Goal: Book appointment/travel/reservation

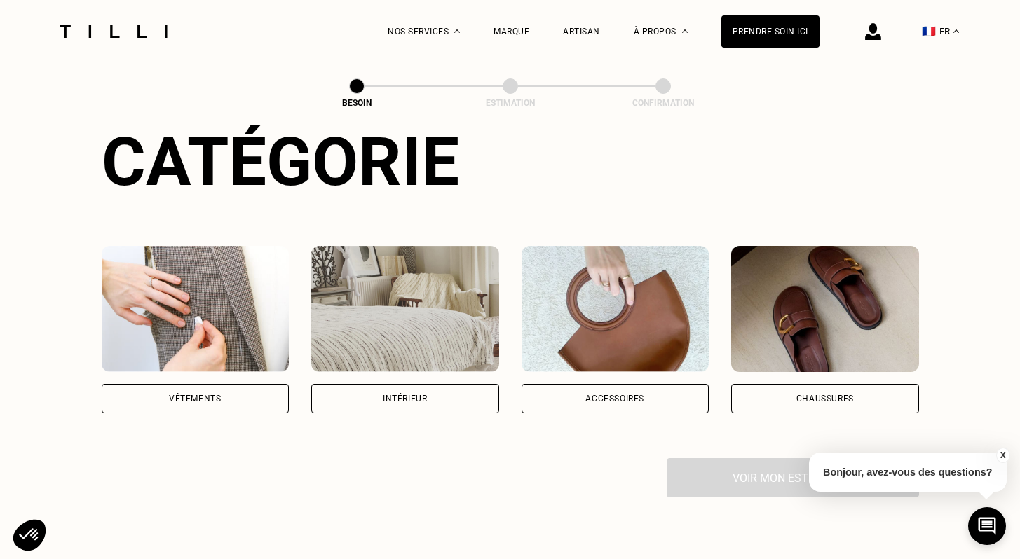
scroll to position [269, 0]
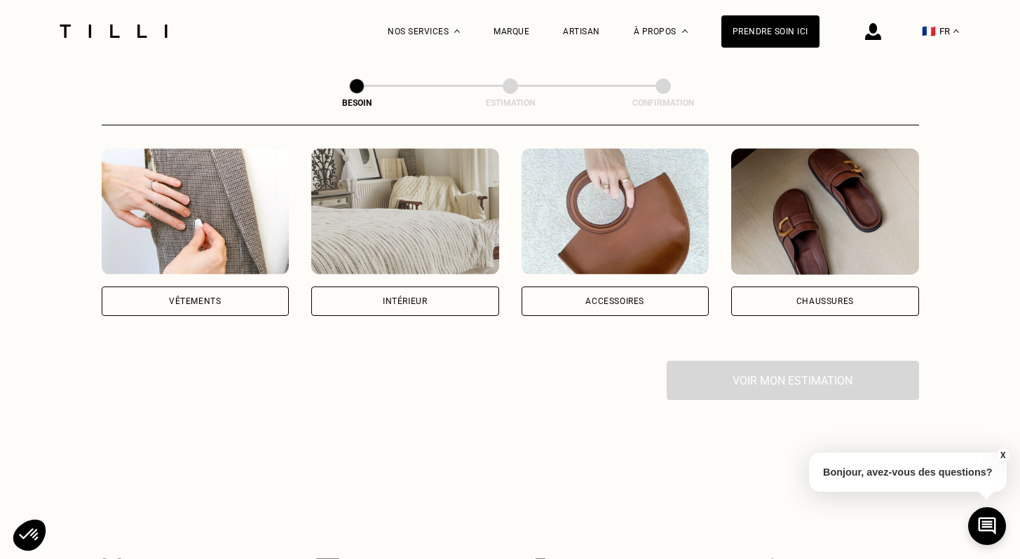
click at [227, 287] on div "Vêtements" at bounding box center [196, 301] width 188 height 29
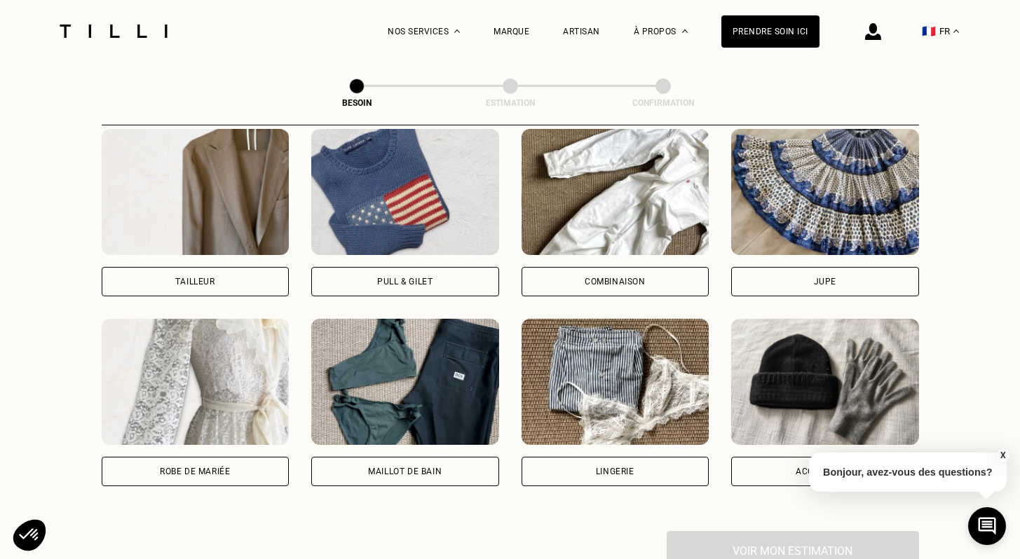
scroll to position [674, 0]
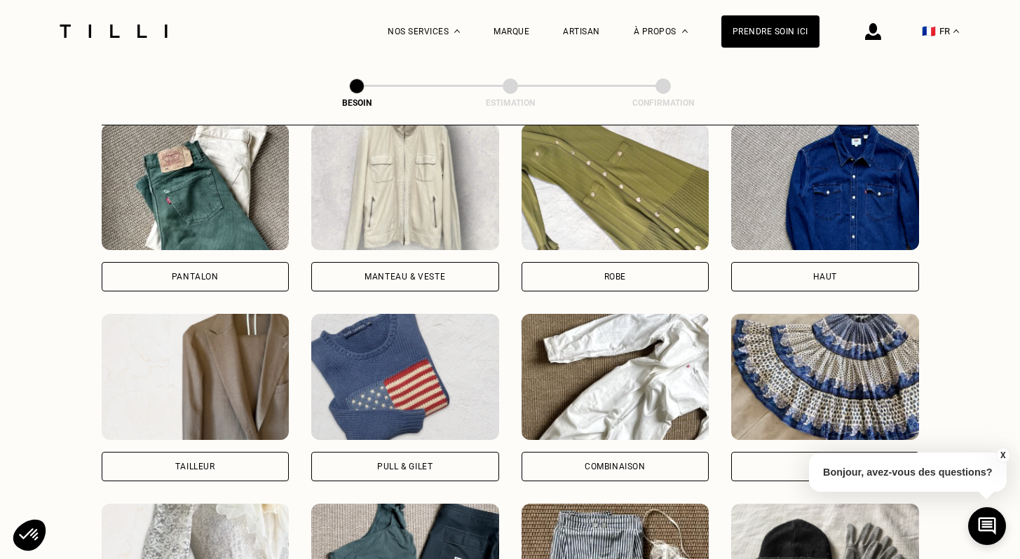
click at [418, 168] on img at bounding box center [405, 187] width 188 height 126
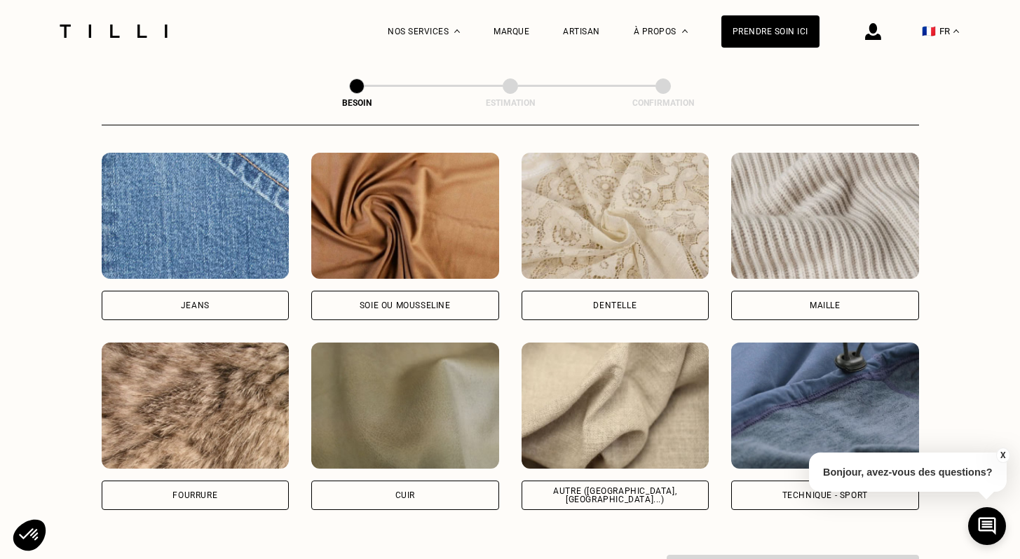
scroll to position [1578, 0]
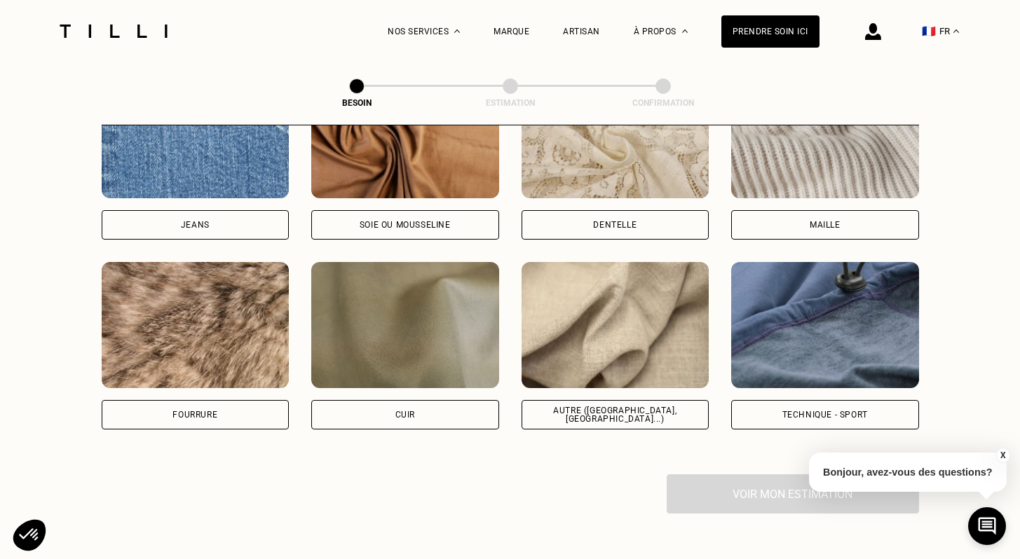
click at [663, 406] on div "Autre ([GEOGRAPHIC_DATA], [GEOGRAPHIC_DATA]...)" at bounding box center [615, 414] width 164 height 17
select select "FR"
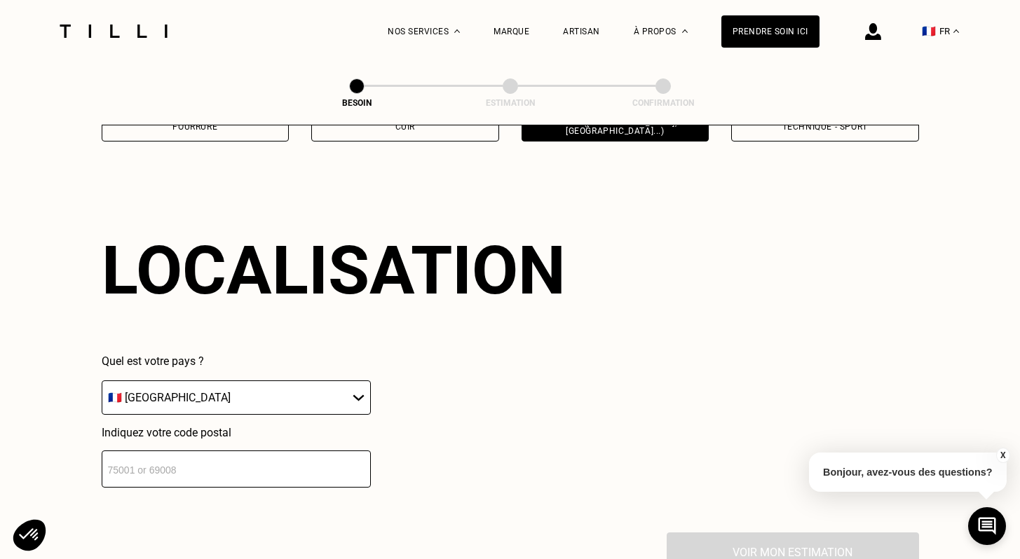
scroll to position [1880, 0]
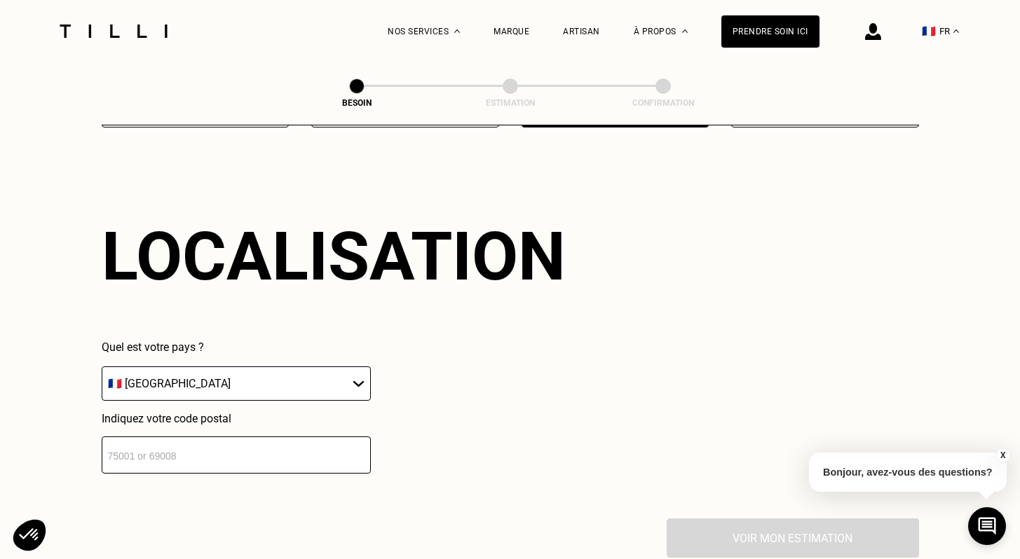
click at [261, 445] on input "number" at bounding box center [236, 455] width 269 height 37
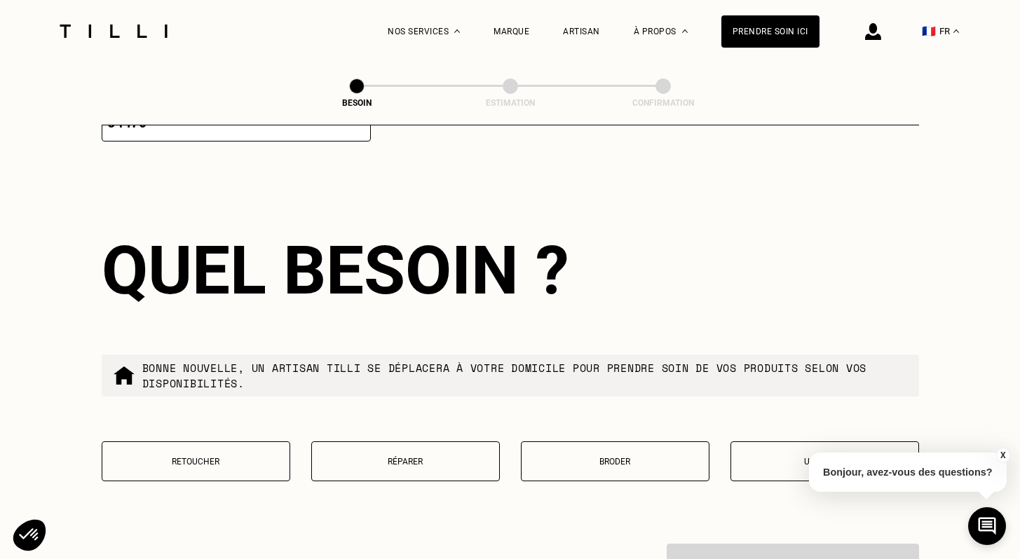
scroll to position [2226, 0]
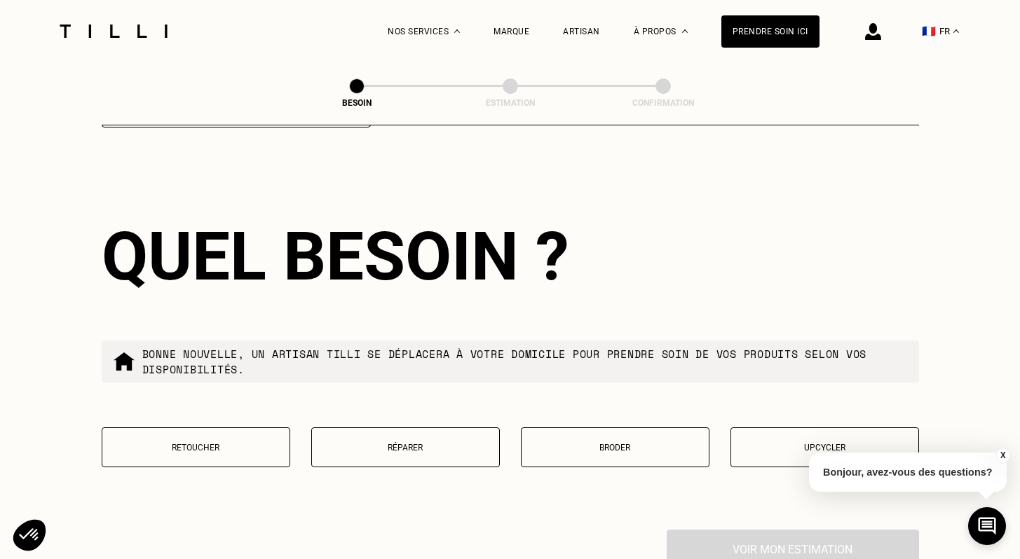
type input "94470"
click at [459, 442] on button "Réparer" at bounding box center [405, 448] width 189 height 40
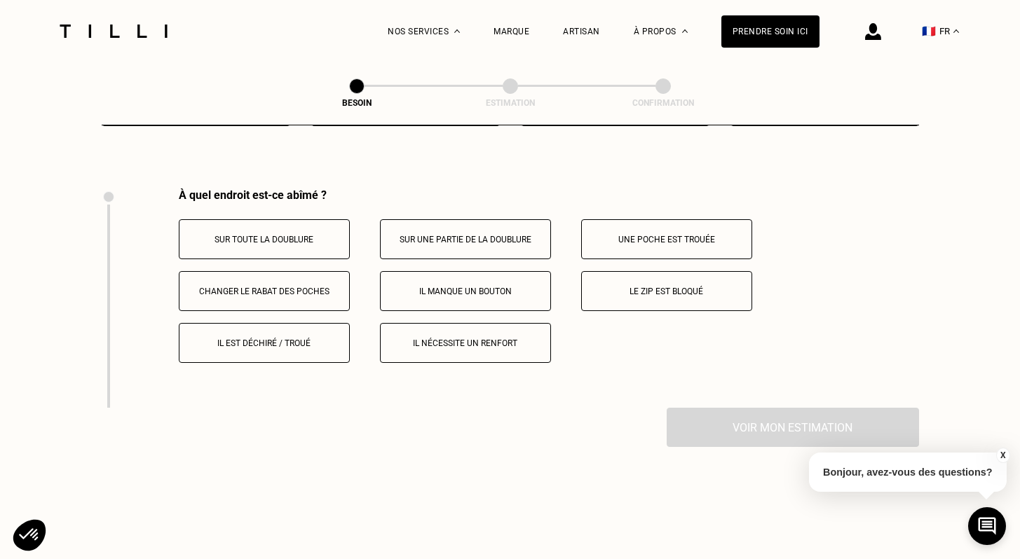
scroll to position [2585, 0]
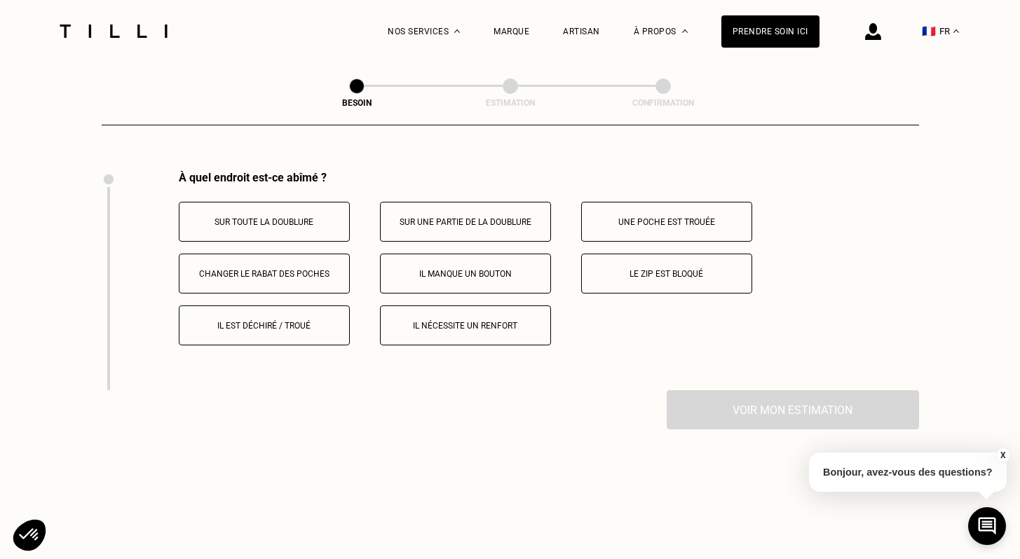
click at [457, 266] on button "Il manque un bouton" at bounding box center [465, 274] width 171 height 40
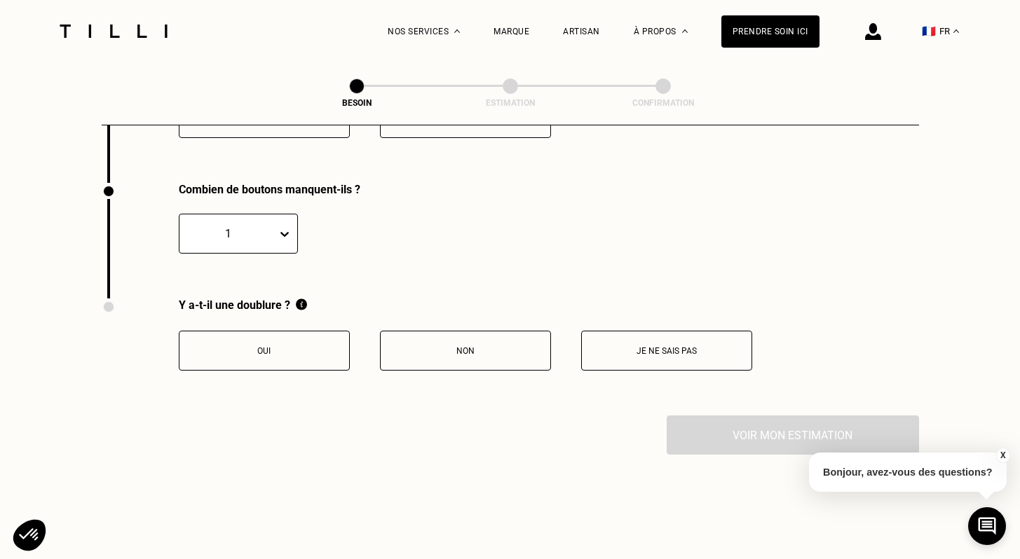
scroll to position [2804, 0]
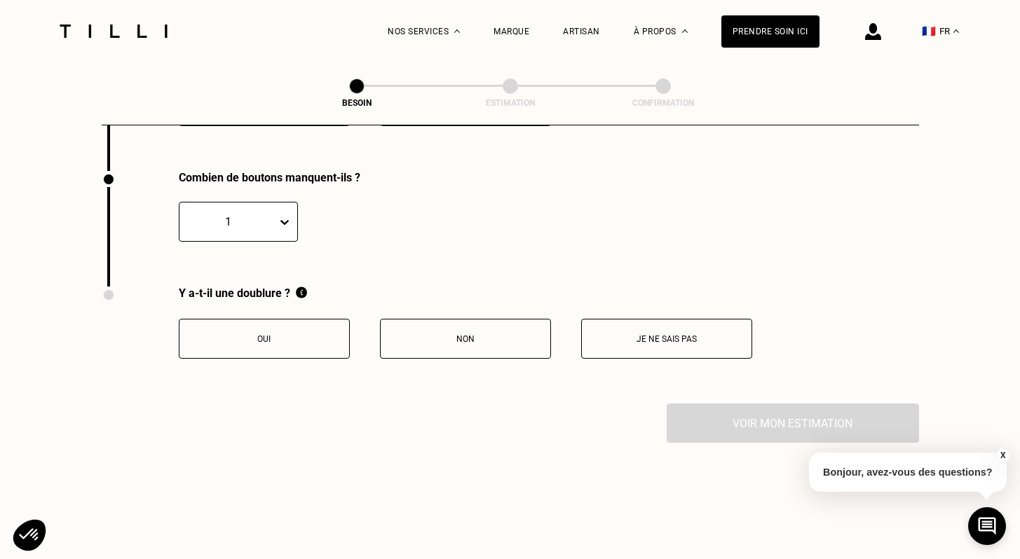
click at [256, 215] on div "1" at bounding box center [227, 221] width 83 height 13
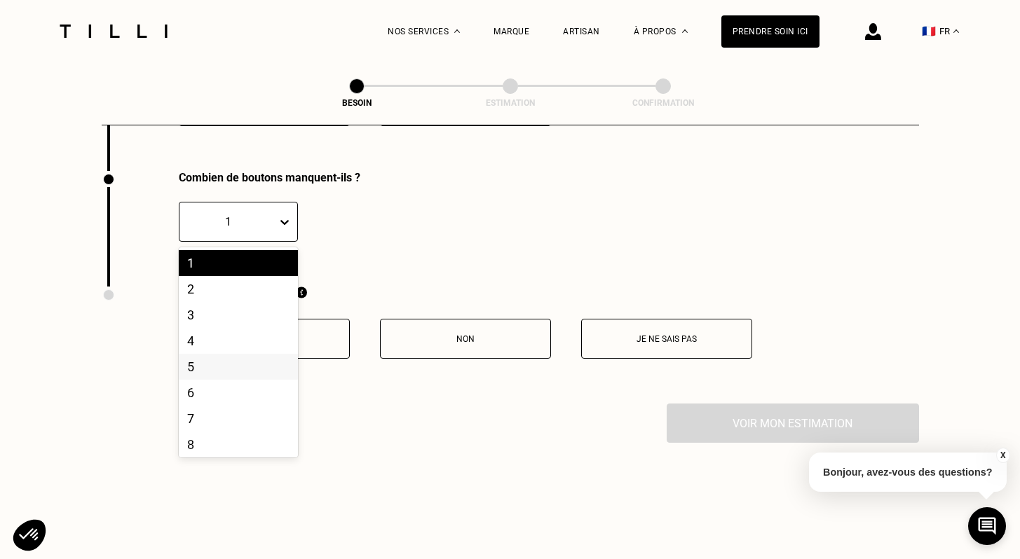
click at [233, 354] on div "5" at bounding box center [238, 367] width 119 height 26
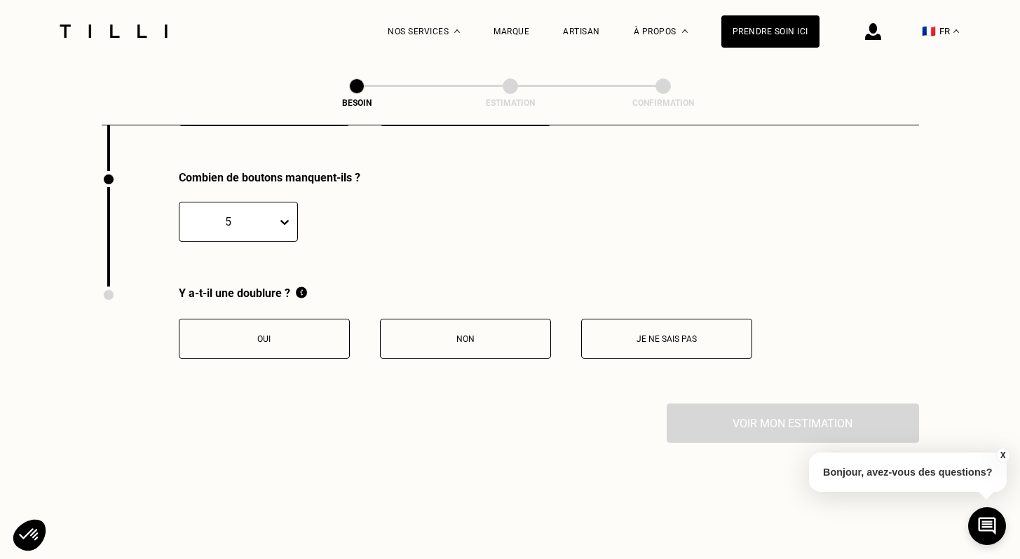
click at [456, 258] on div "Combien de boutons manquent-ils ? option 5, selected. 5" at bounding box center [413, 229] width 622 height 116
click at [249, 334] on p "Oui" at bounding box center [264, 339] width 156 height 10
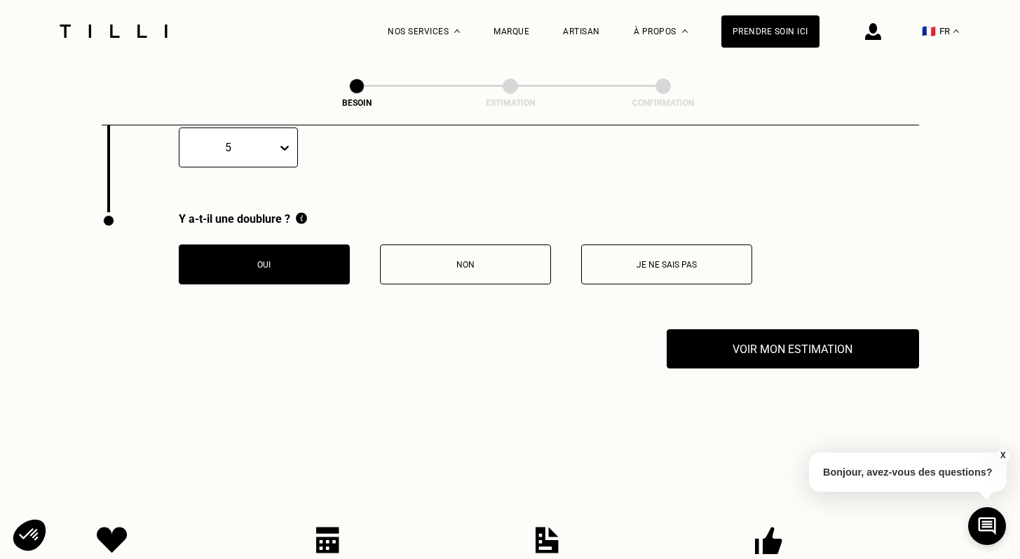
scroll to position [2892, 0]
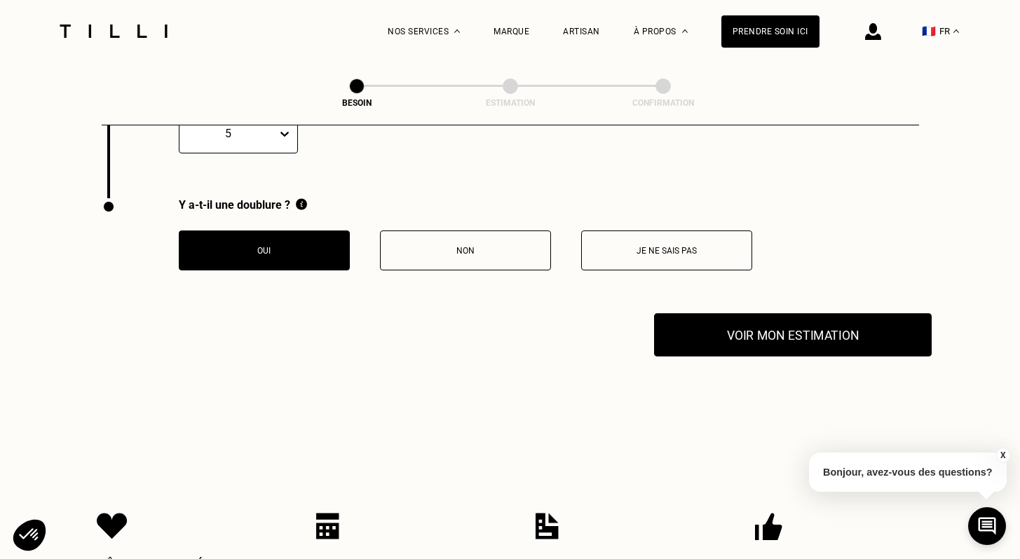
click at [819, 315] on button "Voir mon estimation" at bounding box center [793, 334] width 278 height 43
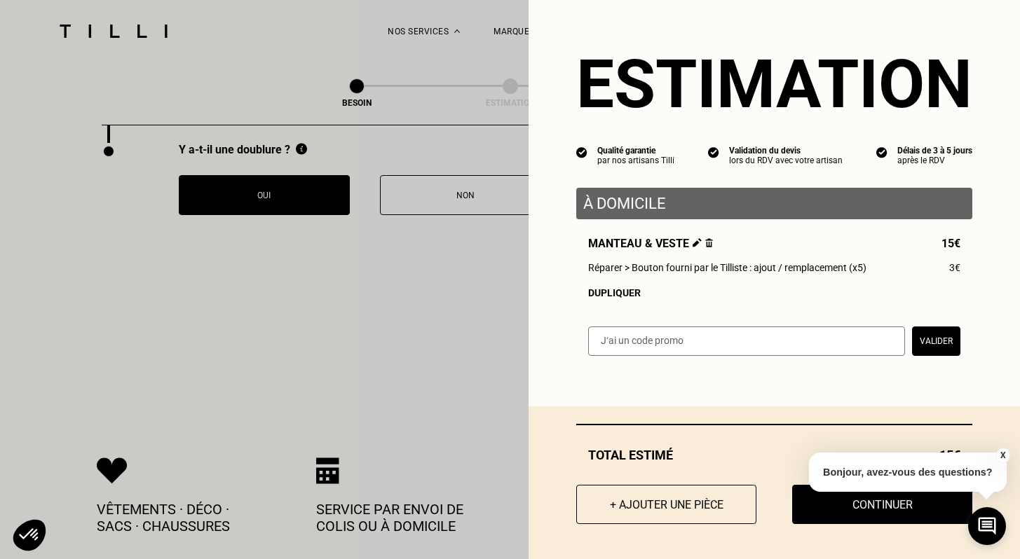
scroll to position [3123, 0]
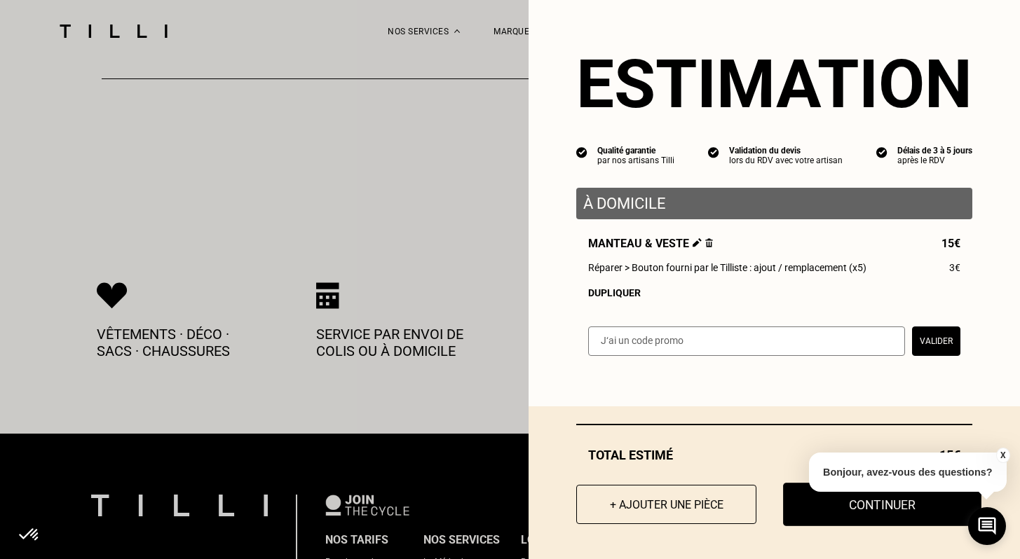
click at [851, 514] on button "Continuer" at bounding box center [882, 504] width 198 height 43
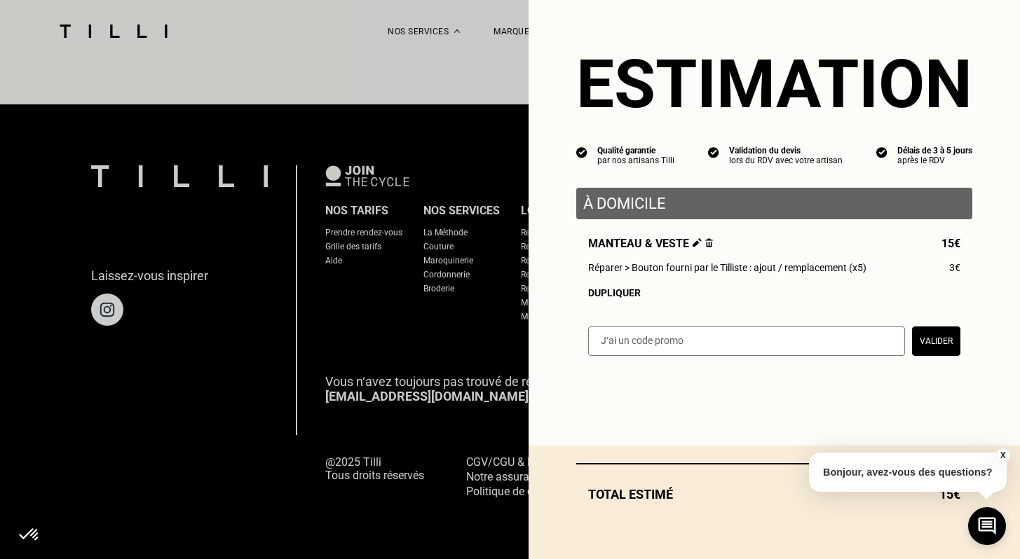
scroll to position [857, 0]
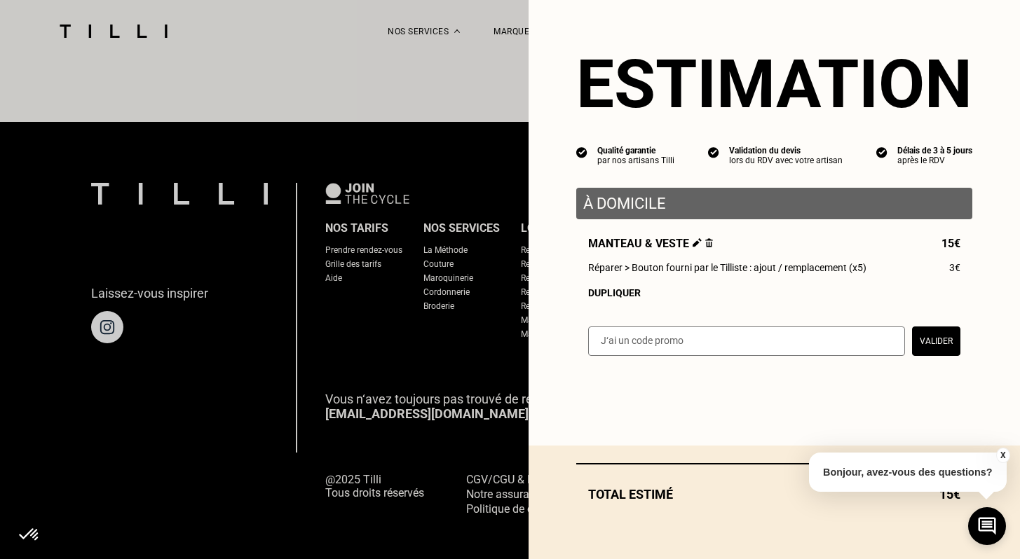
select select "FR"
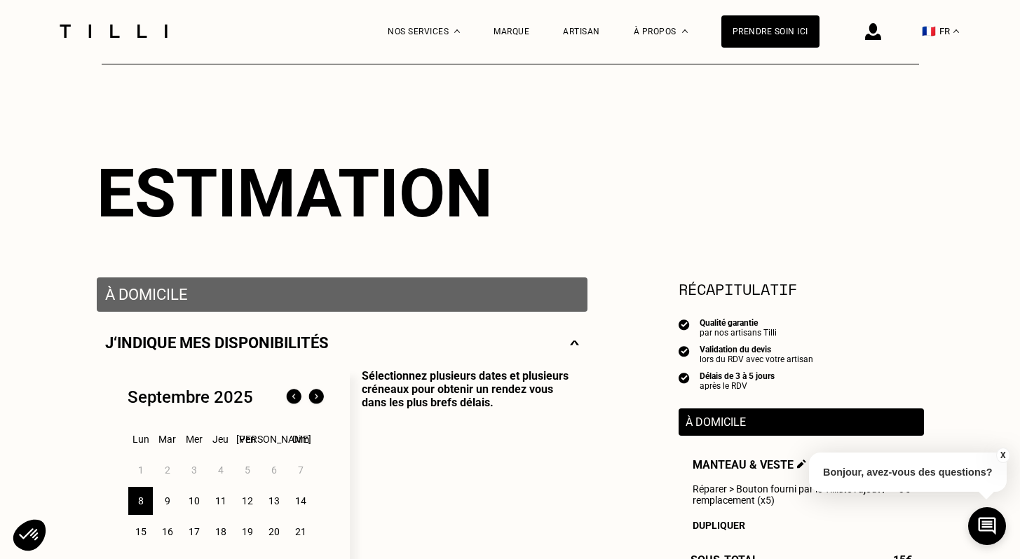
scroll to position [259, 0]
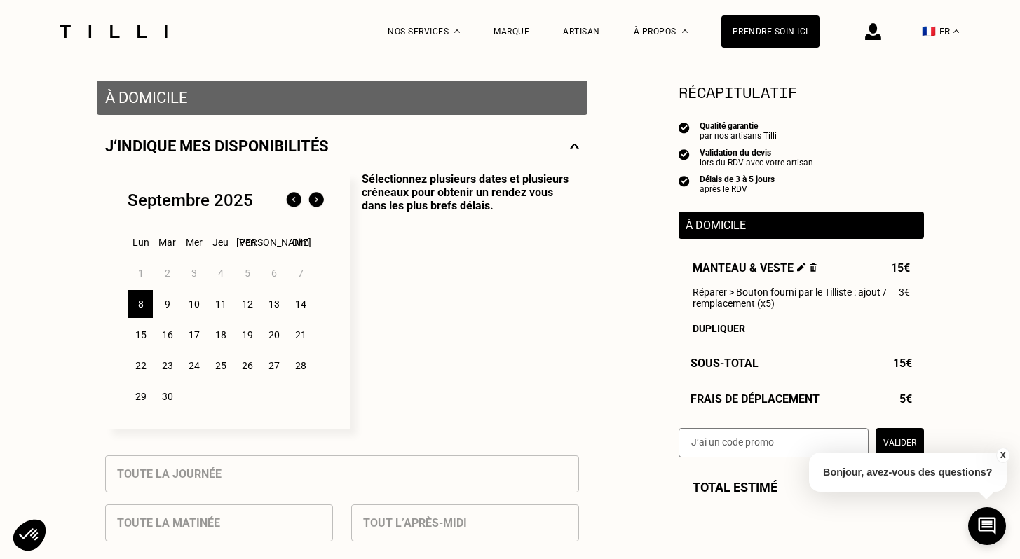
click at [172, 303] on div "9" at bounding box center [167, 304] width 25 height 28
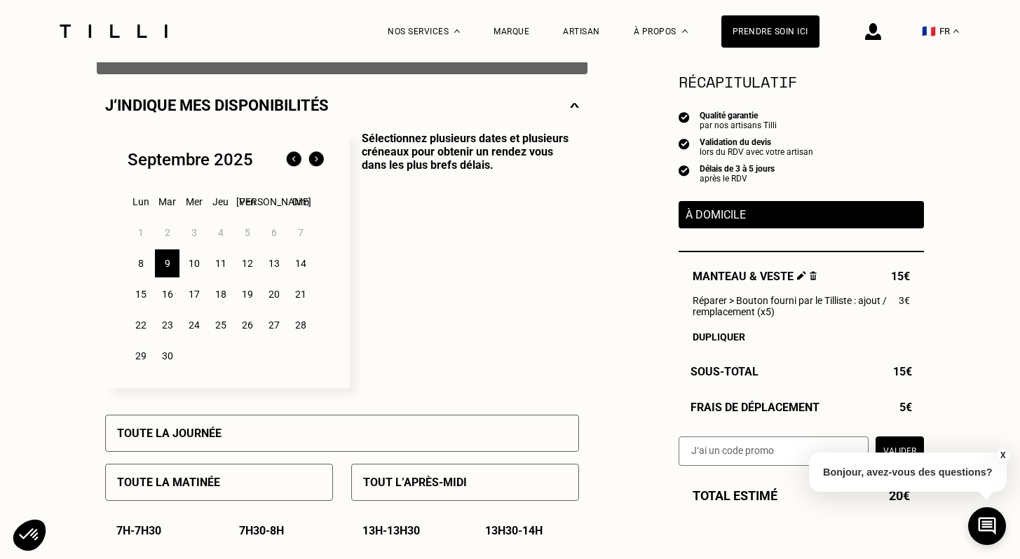
scroll to position [356, 0]
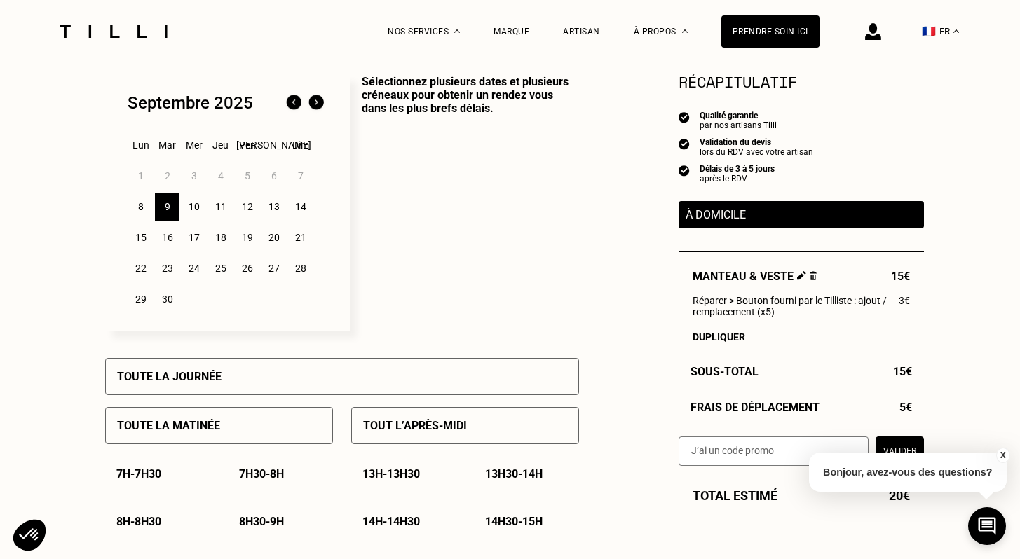
click at [140, 473] on p "7h - 7h30" at bounding box center [138, 473] width 45 height 13
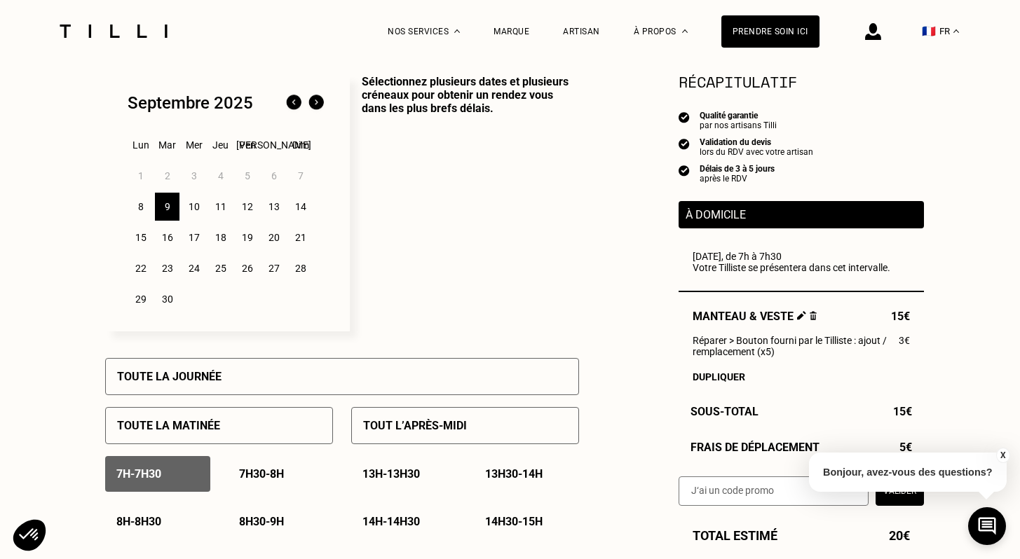
click at [143, 524] on p "8h - 8h30" at bounding box center [138, 521] width 45 height 13
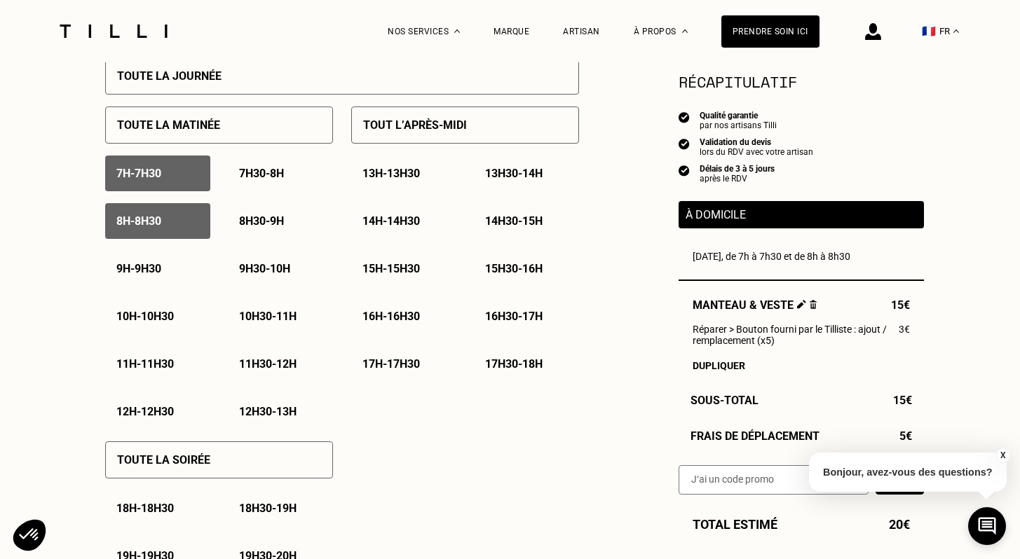
scroll to position [835, 0]
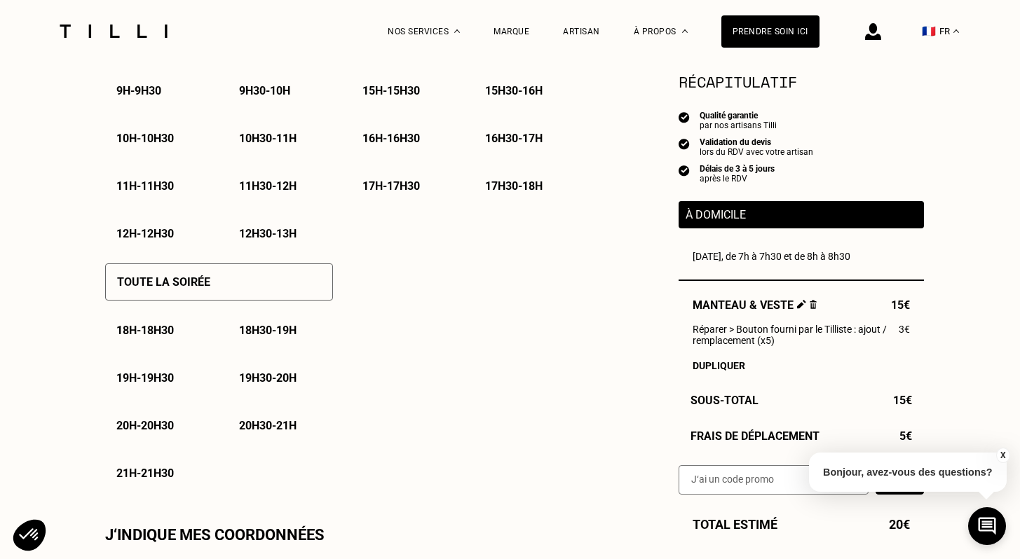
click at [1002, 455] on button "X" at bounding box center [1002, 455] width 14 height 15
click at [890, 484] on button "Valider" at bounding box center [899, 479] width 48 height 29
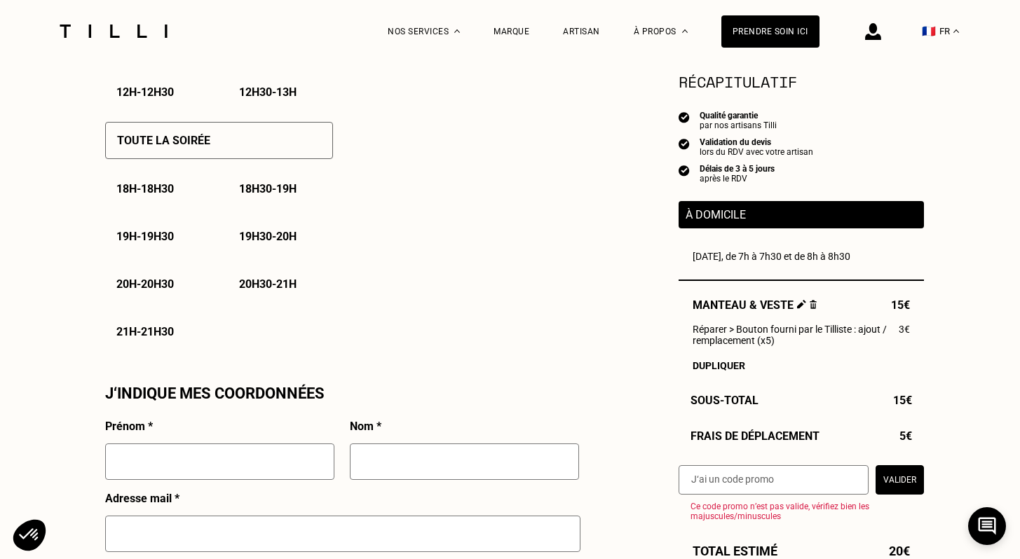
scroll to position [896, 0]
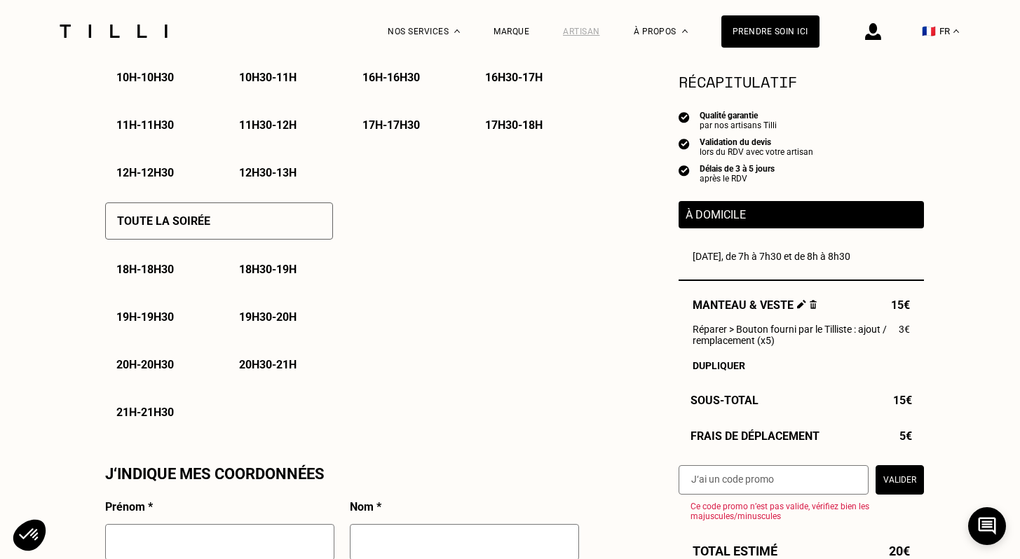
click at [586, 35] on div "Artisan" at bounding box center [581, 32] width 37 height 10
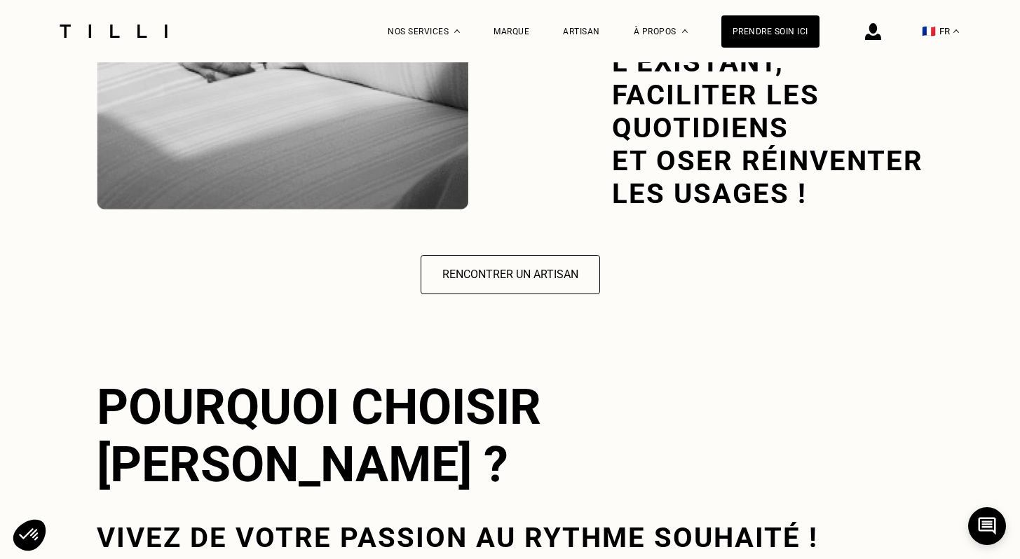
scroll to position [2218, 0]
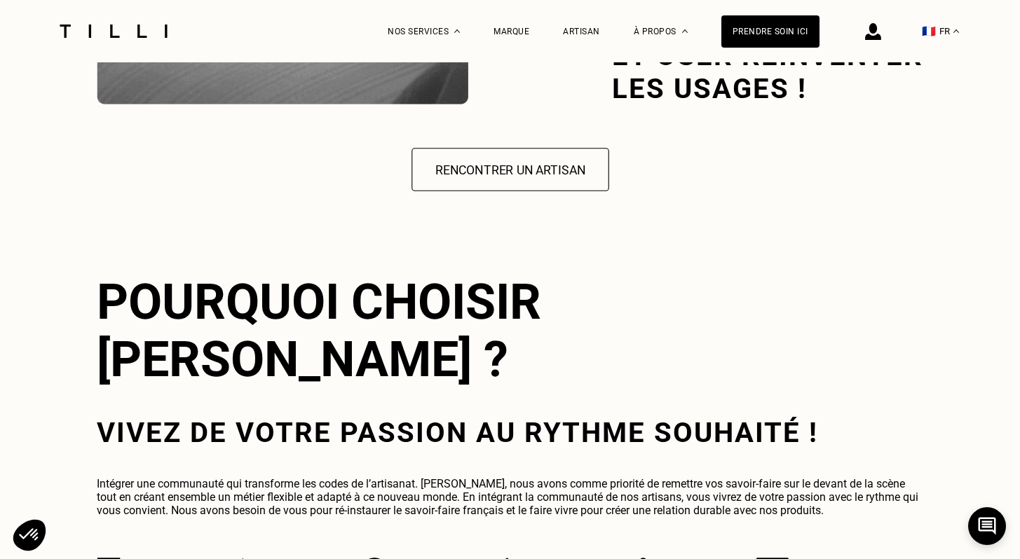
click at [570, 161] on button "Rencontrer un artisan" at bounding box center [510, 169] width 198 height 43
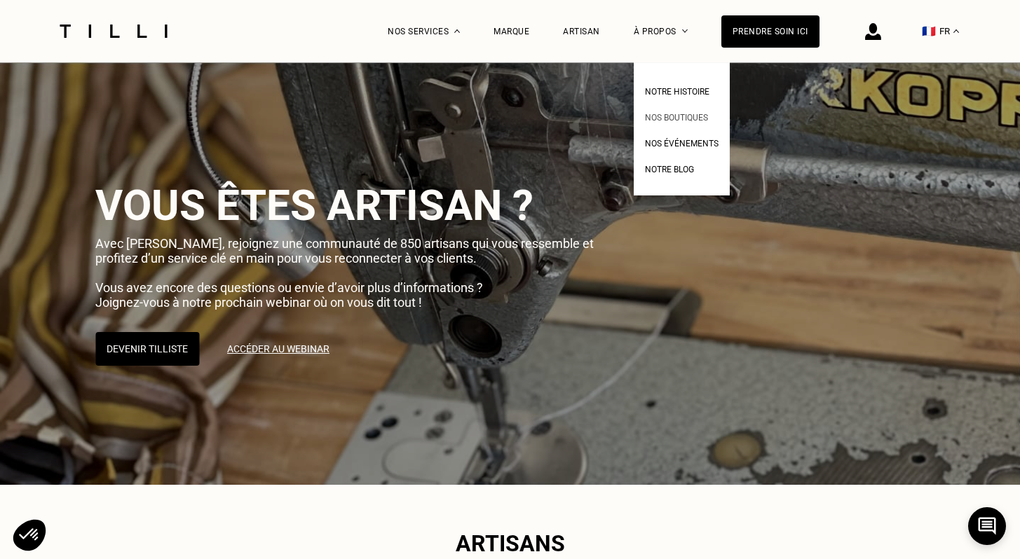
click at [681, 120] on span "Nos boutiques" at bounding box center [676, 118] width 63 height 10
